Goal: Task Accomplishment & Management: Complete application form

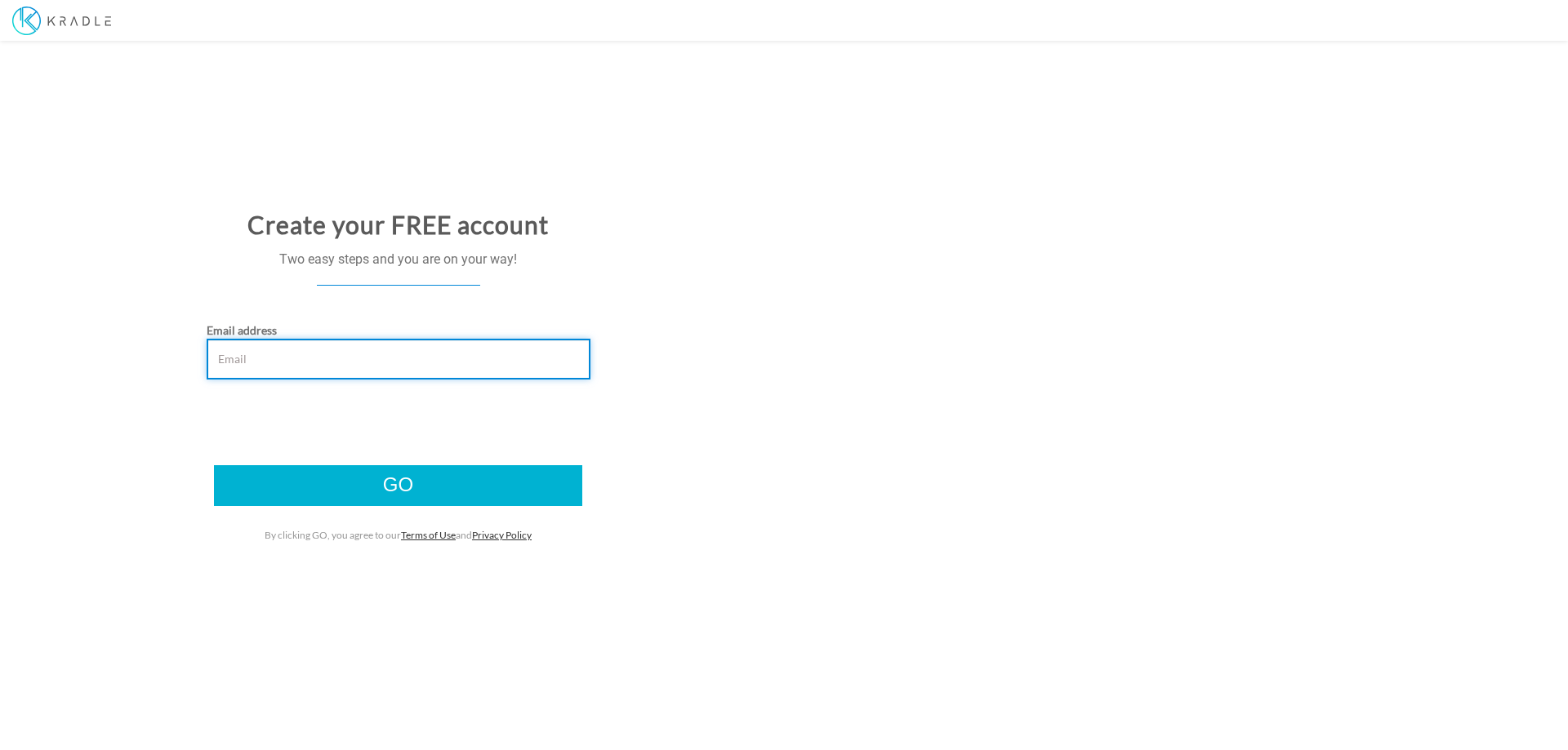
click at [228, 363] on input "Email address" at bounding box center [399, 359] width 384 height 41
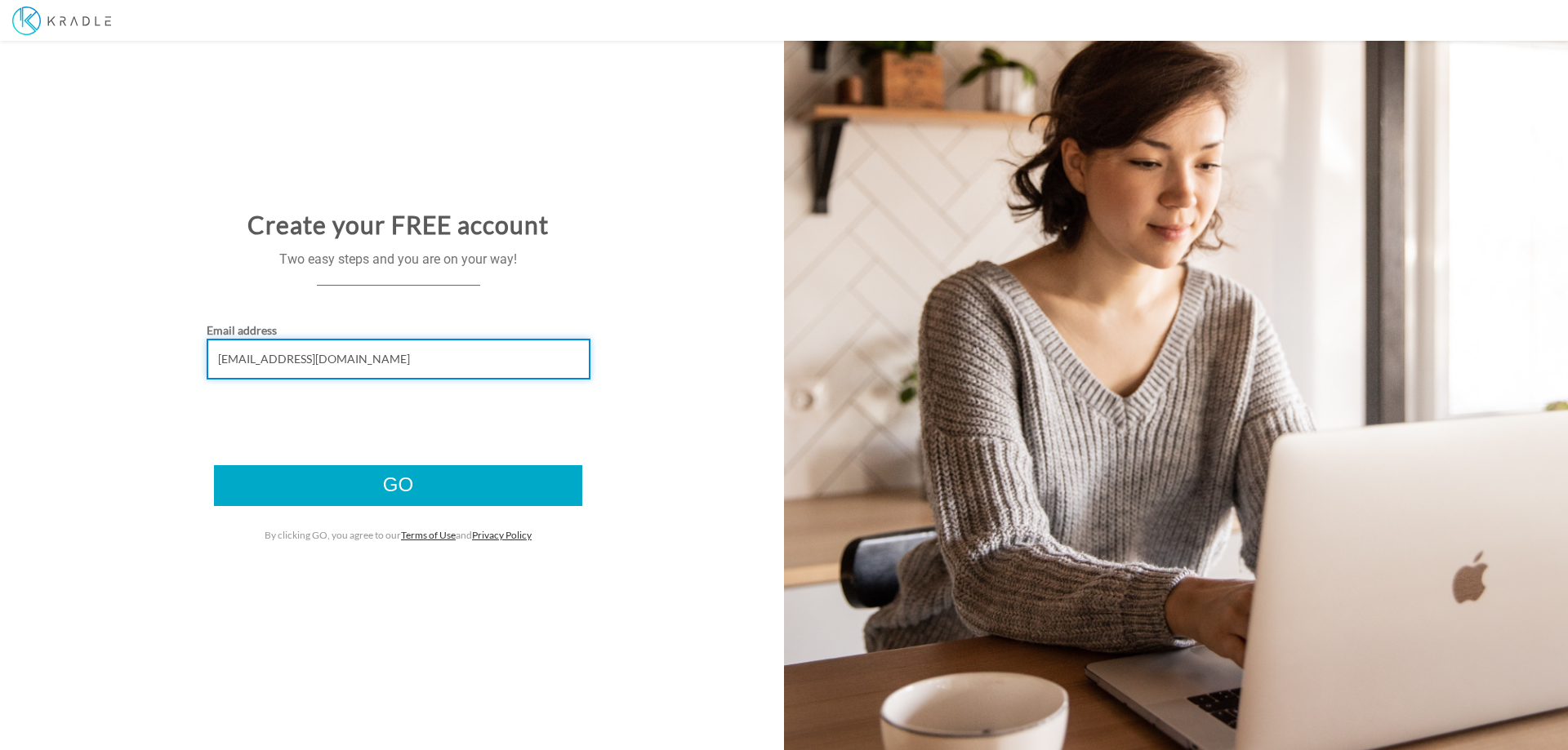
type input "[EMAIL_ADDRESS][DOMAIN_NAME]"
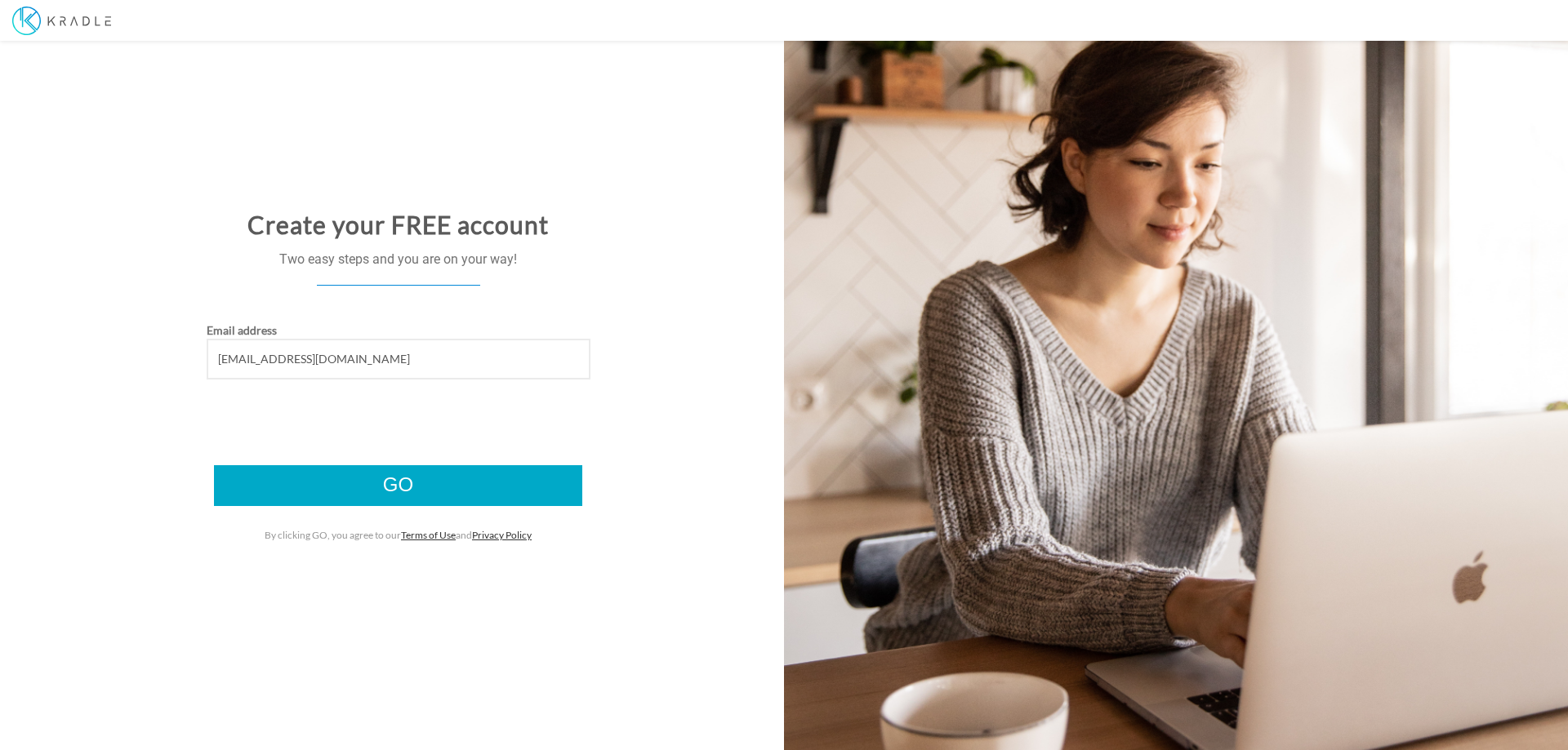
click at [404, 488] on input "Go" at bounding box center [398, 486] width 368 height 41
